Goal: Find specific page/section: Find specific page/section

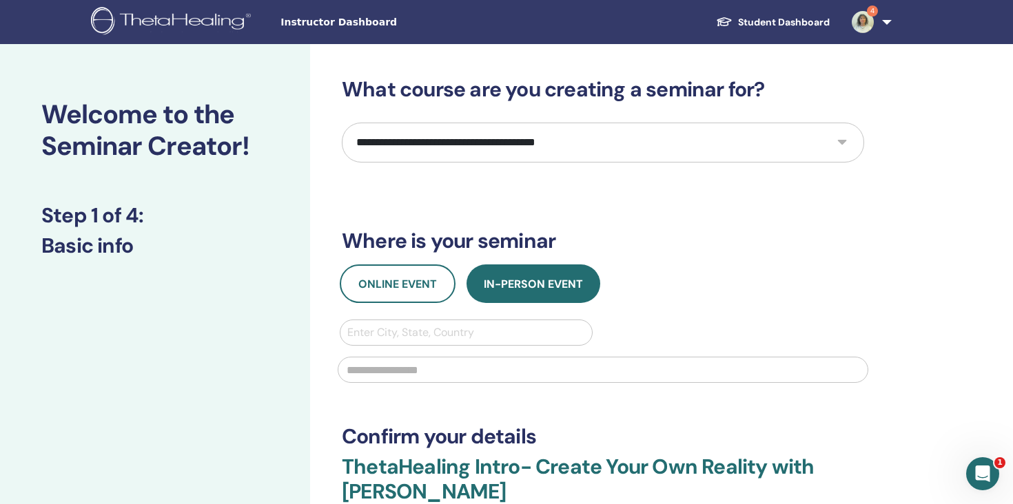
click at [793, 26] on link "Student Dashboard" at bounding box center [773, 22] width 136 height 25
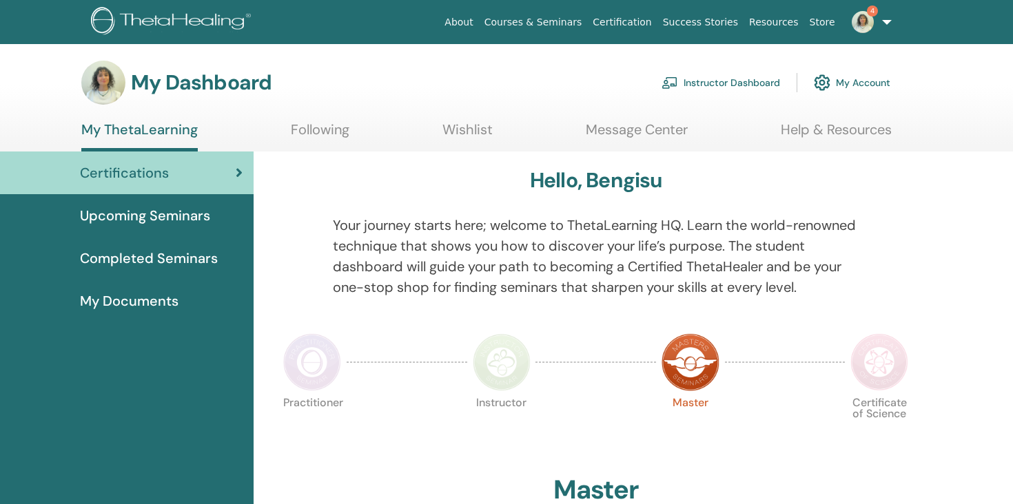
click at [751, 88] on link "Instructor Dashboard" at bounding box center [720, 83] width 119 height 30
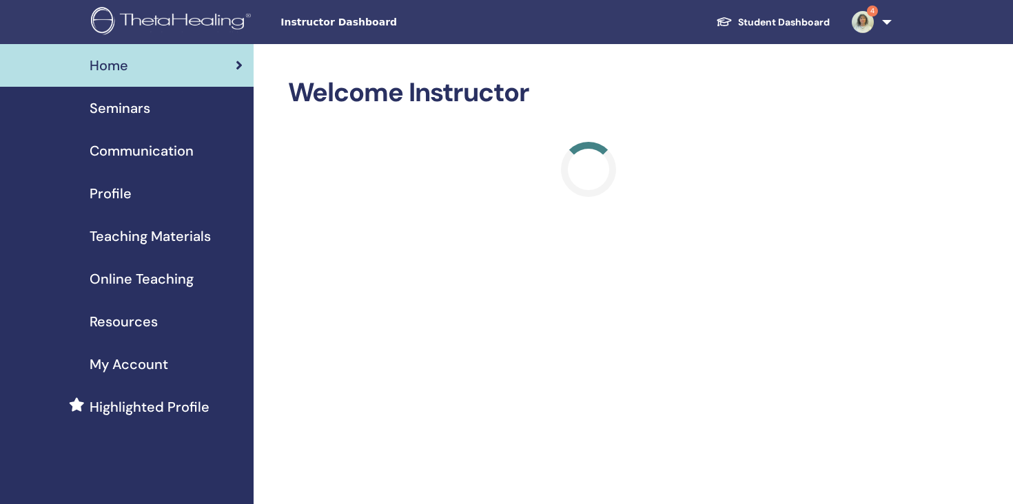
click at [209, 116] on div "Seminars" at bounding box center [127, 108] width 232 height 21
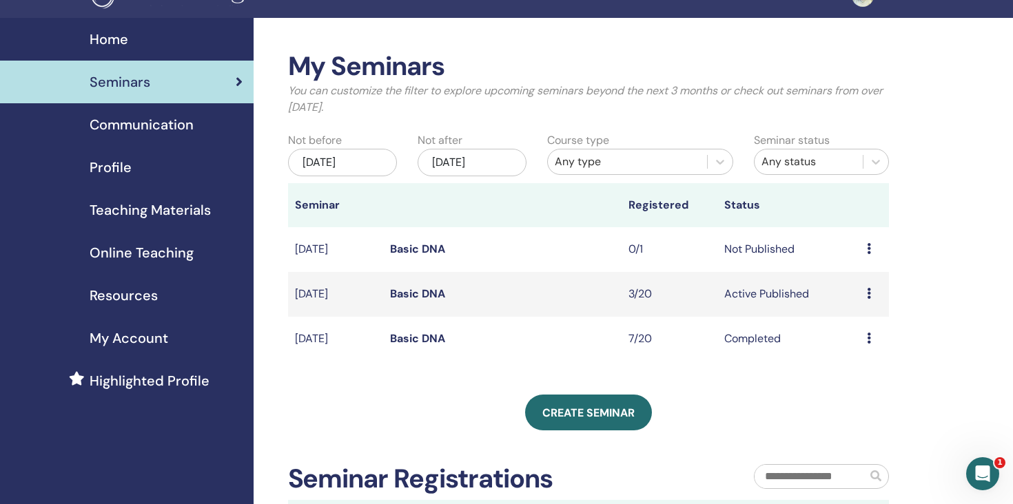
scroll to position [35, 0]
